Goal: Information Seeking & Learning: Check status

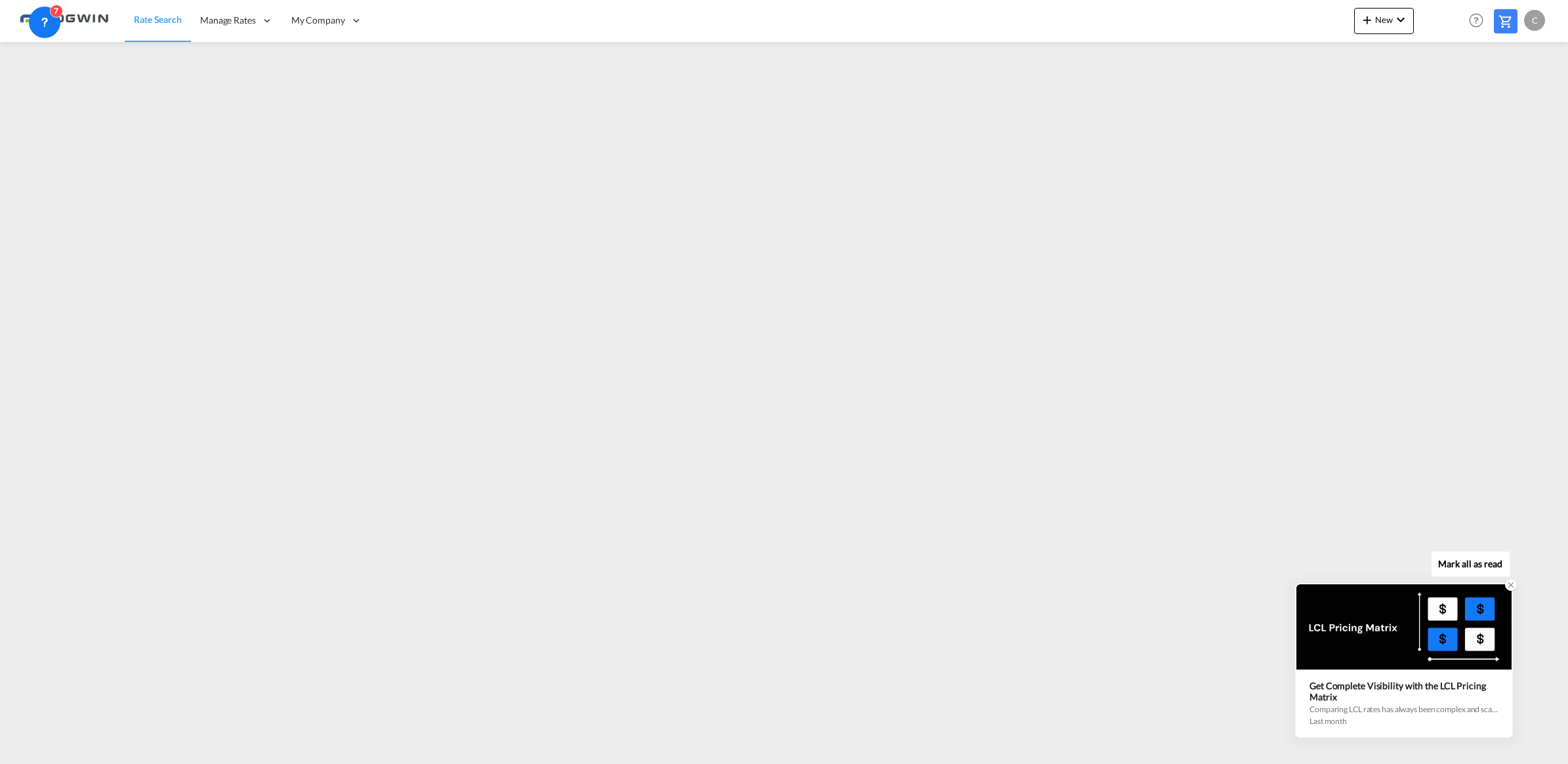
click at [1486, 639] on div at bounding box center [1404, 627] width 215 height 85
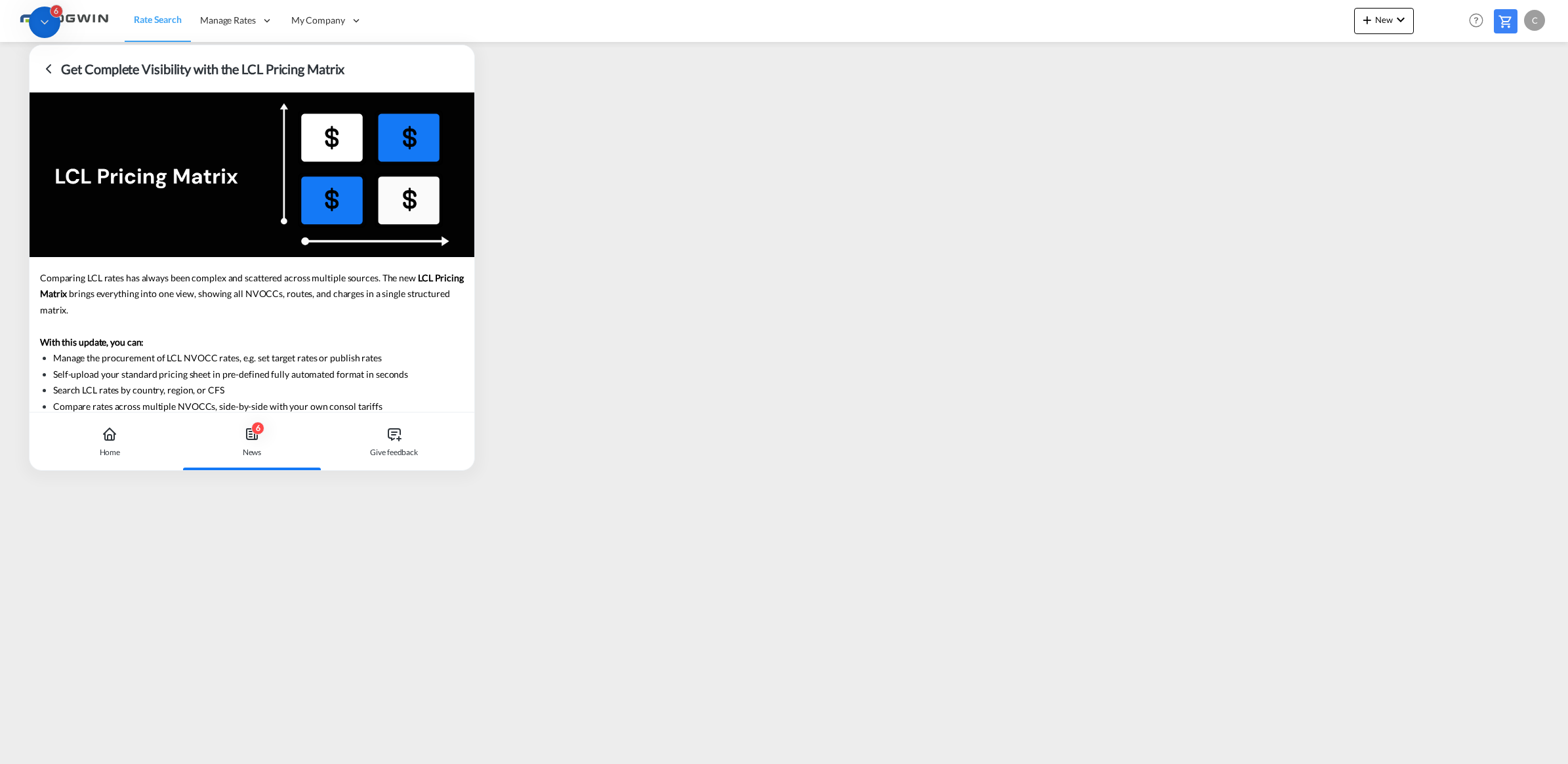
click at [46, 66] on icon at bounding box center [48, 69] width 16 height 16
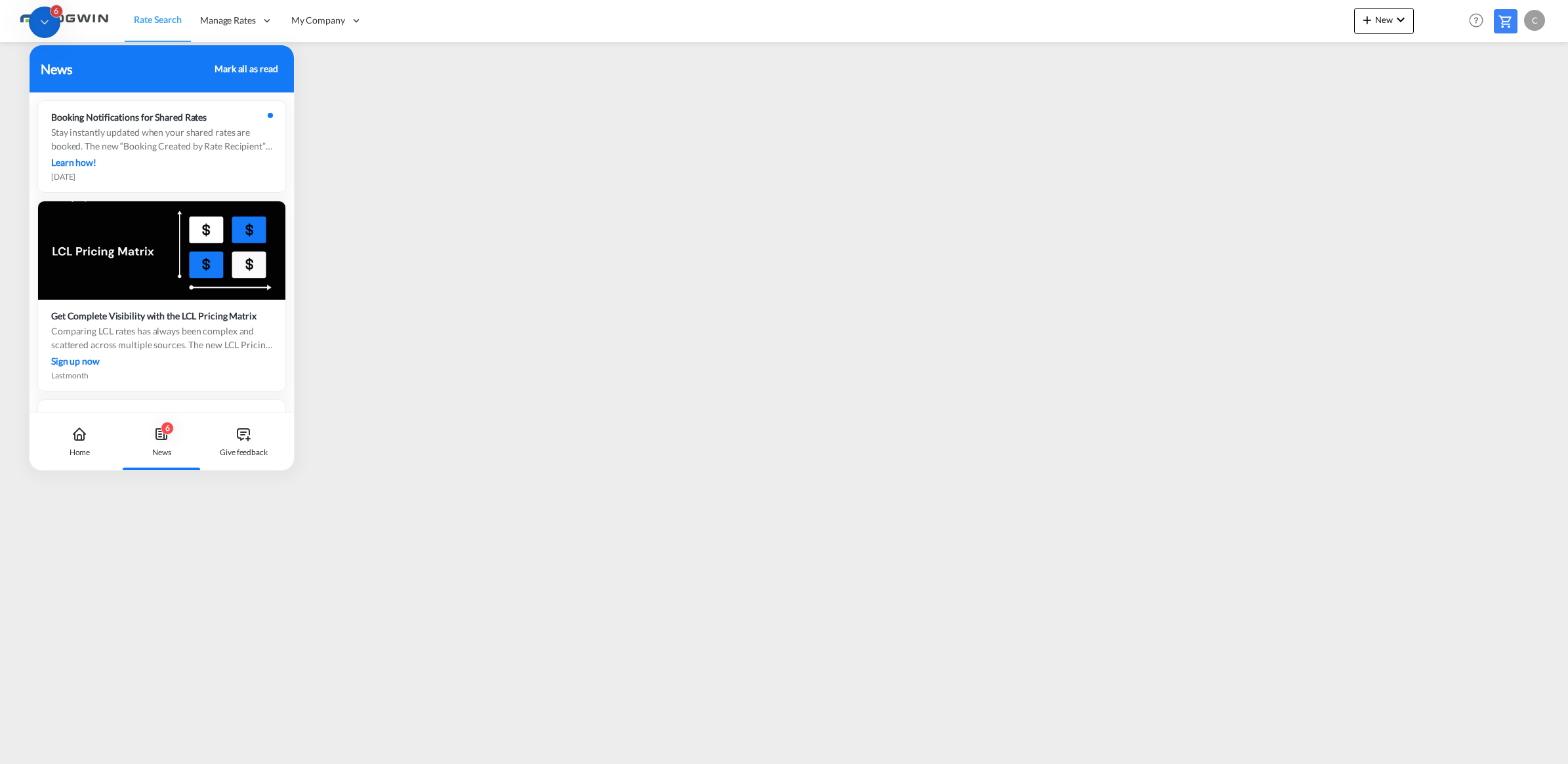
click at [260, 67] on div "Mark all as read" at bounding box center [246, 69] width 63 height 14
click at [50, 21] on icon at bounding box center [44, 22] width 13 height 13
